Goal: Communication & Community: Answer question/provide support

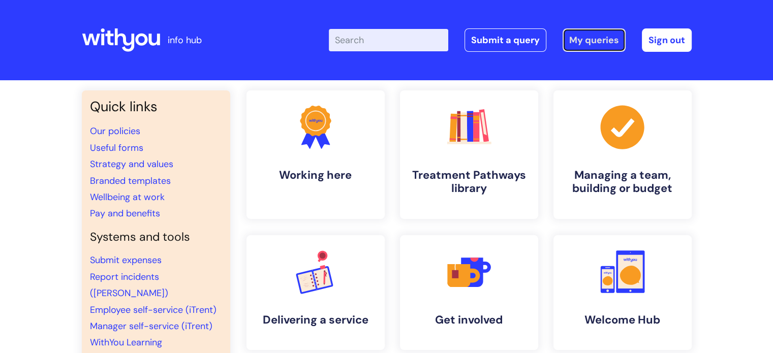
click at [598, 33] on link "My queries" at bounding box center [594, 39] width 63 height 23
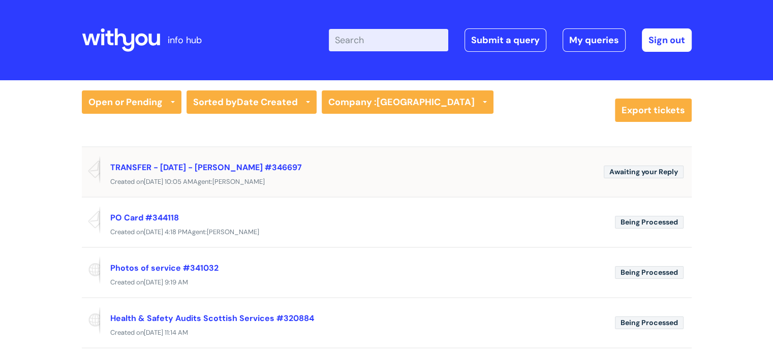
click at [168, 192] on div "Awaiting your Reply TRANSFER - 01/10/2025 - Anj Robertson #346697 Created on Tu…" at bounding box center [387, 171] width 610 height 50
click at [162, 162] on link "TRANSFER - 01/10/2025 - Anj Robertson #346697" at bounding box center [206, 167] width 192 height 11
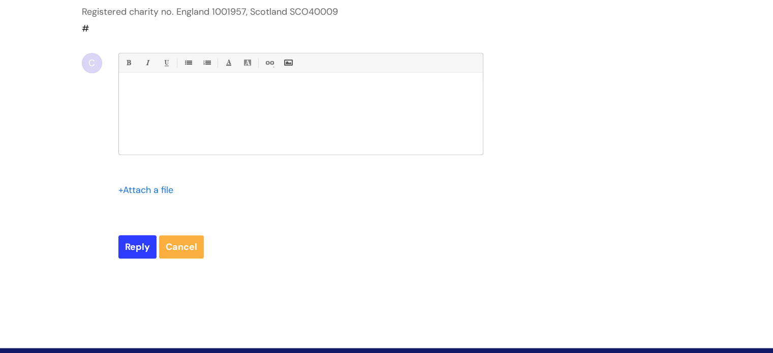
scroll to position [991, 0]
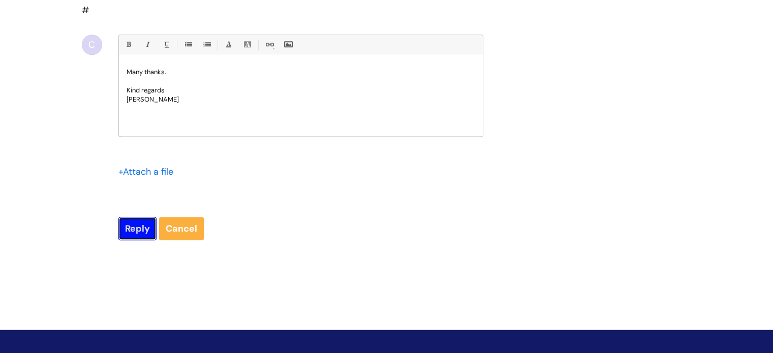
click at [131, 217] on input "Reply" at bounding box center [137, 228] width 38 height 23
type input "Please Wait..."
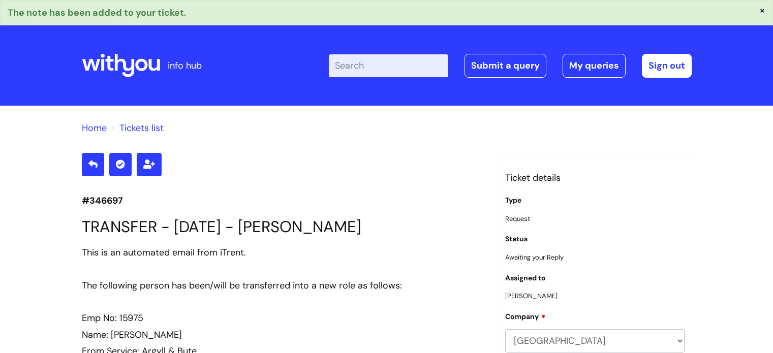
scroll to position [1070, 0]
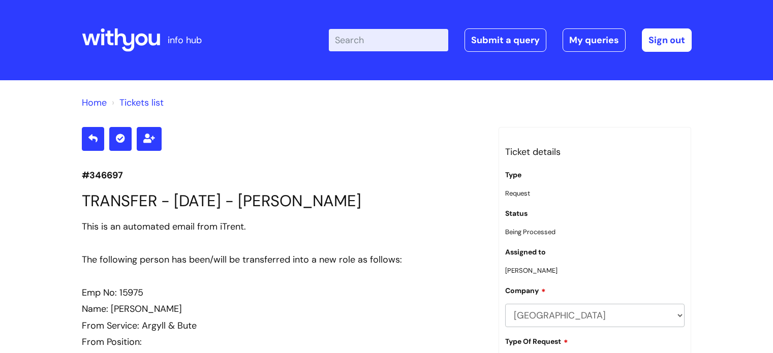
scroll to position [991, 0]
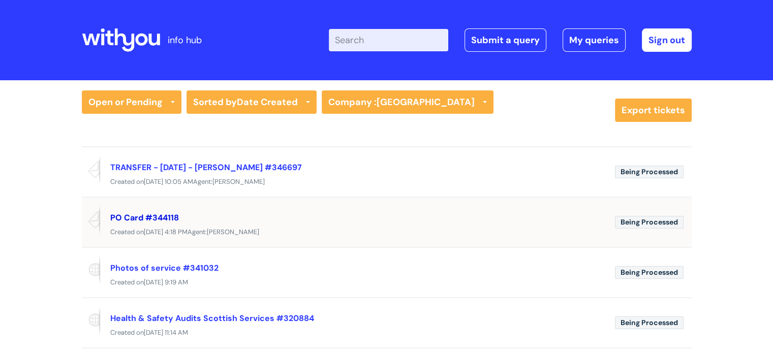
click at [153, 217] on link "PO Card #344118" at bounding box center [144, 218] width 69 height 11
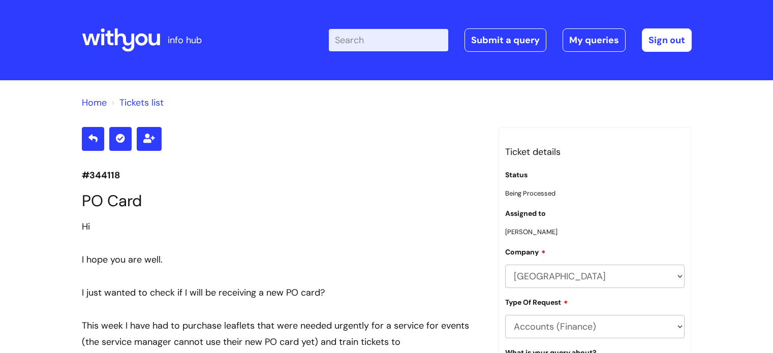
scroll to position [3144, 0]
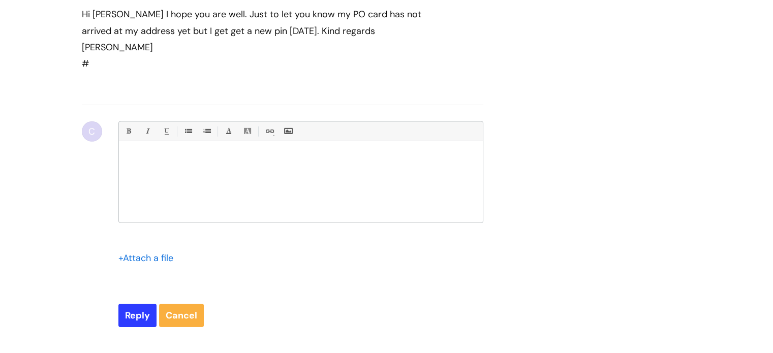
click at [173, 182] on div at bounding box center [301, 184] width 364 height 76
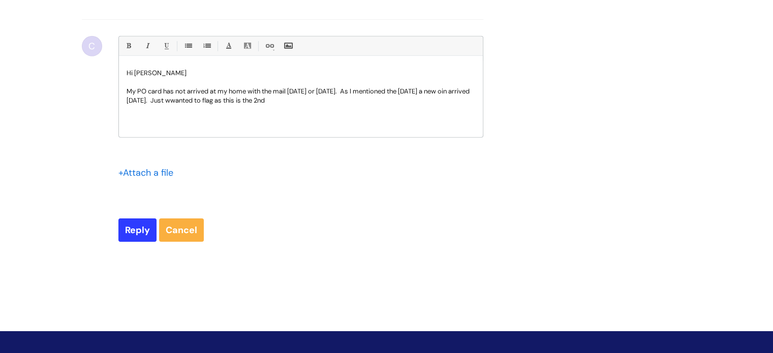
scroll to position [3243, 0]
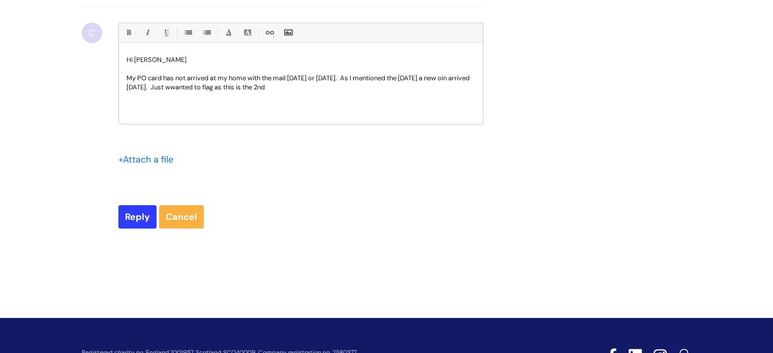
click at [211, 92] on p "My PO card has not arrived at my home with the mail yesterday or today. As I me…" at bounding box center [301, 83] width 349 height 18
click at [327, 92] on p "My PO card has not arrived at my home with the mail yesterday or today. As I me…" at bounding box center [301, 83] width 349 height 18
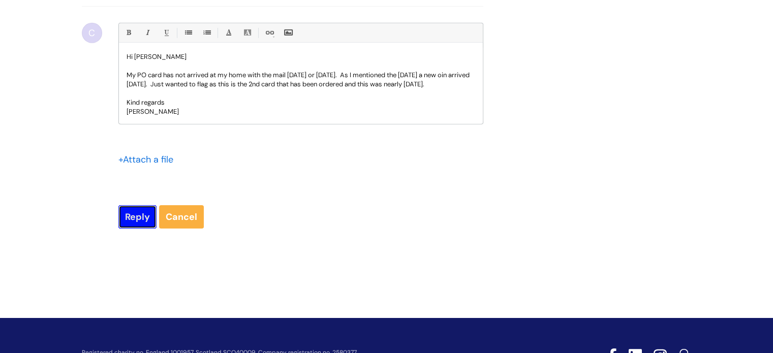
click at [128, 229] on input "Reply" at bounding box center [137, 216] width 38 height 23
type input "Please Wait..."
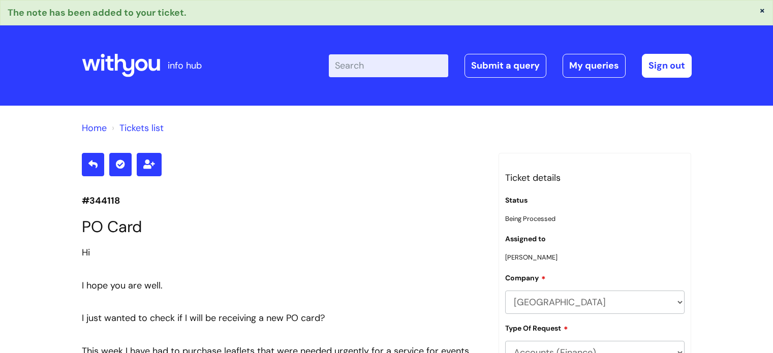
scroll to position [3410, 0]
